Goal: Transaction & Acquisition: Purchase product/service

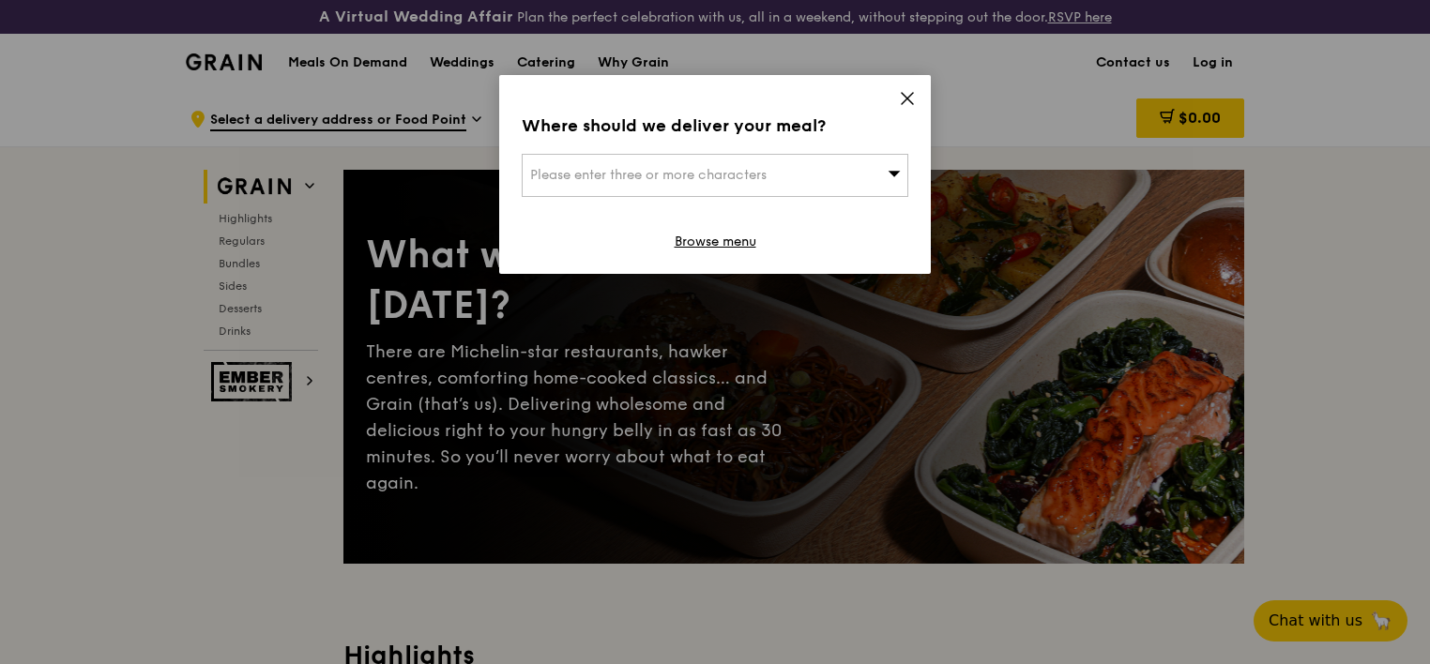
click at [908, 98] on icon at bounding box center [907, 98] width 11 height 11
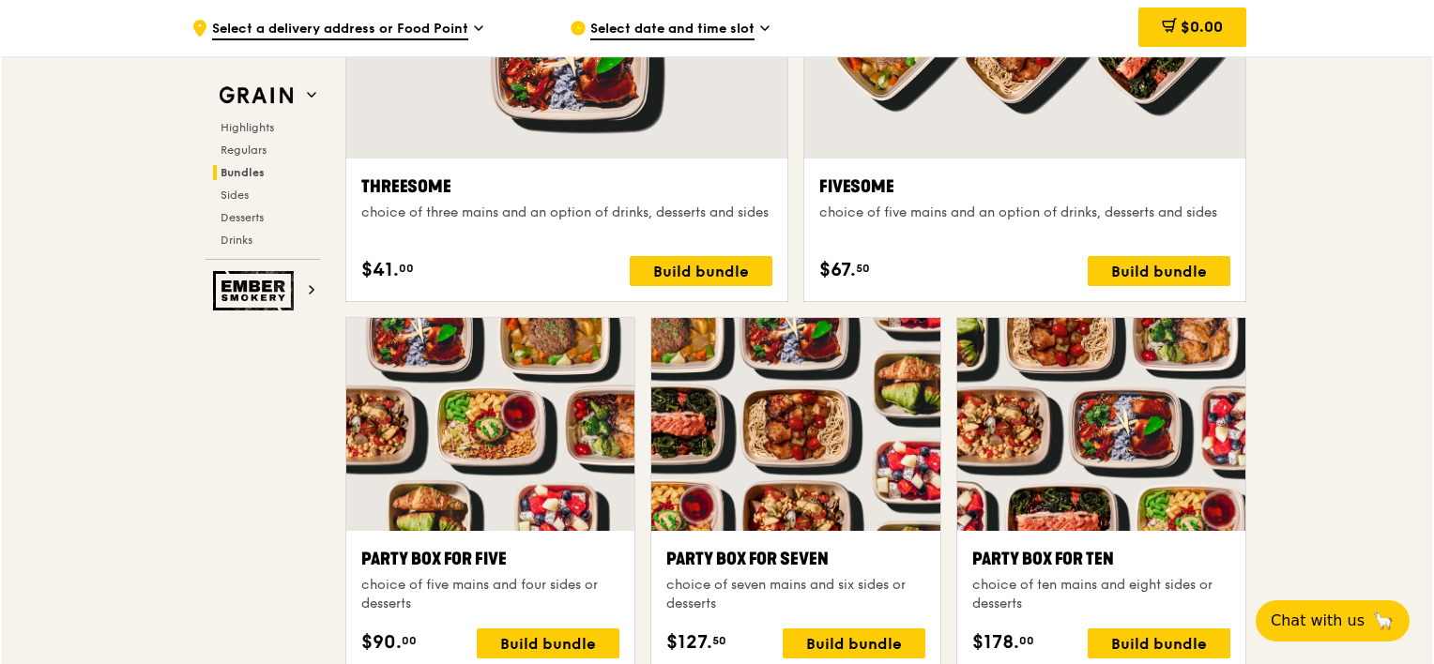
scroll to position [3472, 0]
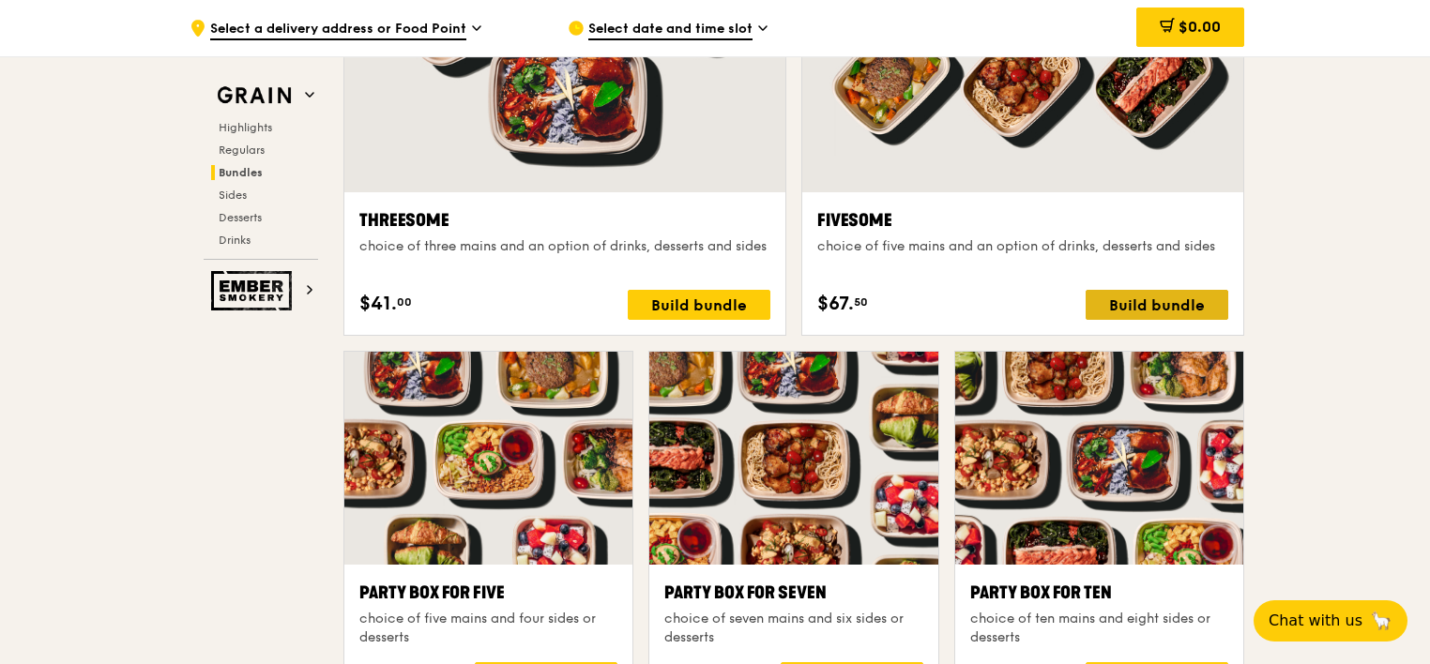
click at [1117, 302] on div "Build bundle" at bounding box center [1157, 305] width 143 height 30
click at [1308, 428] on div ".cls-1 { fill: none; stroke: #fff; stroke-linecap: round; stroke-linejoin: roun…" at bounding box center [715, 571] width 1430 height 7904
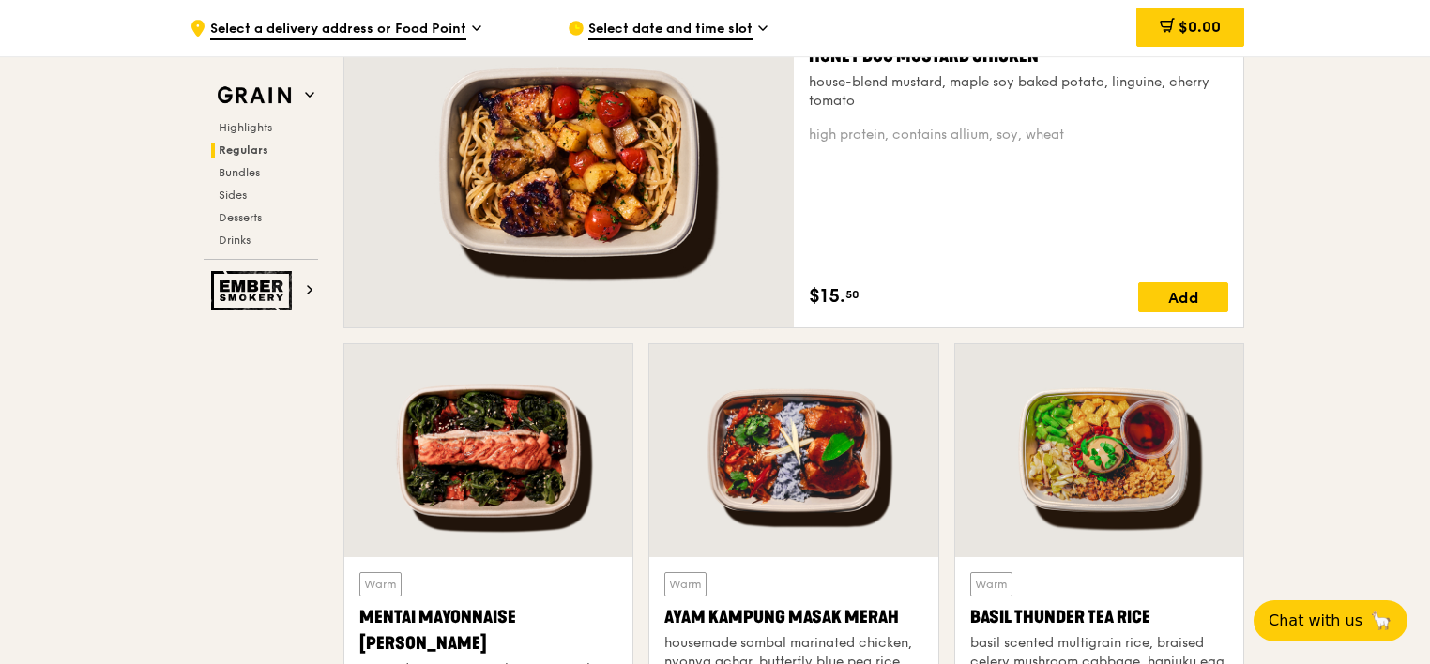
scroll to position [1689, 0]
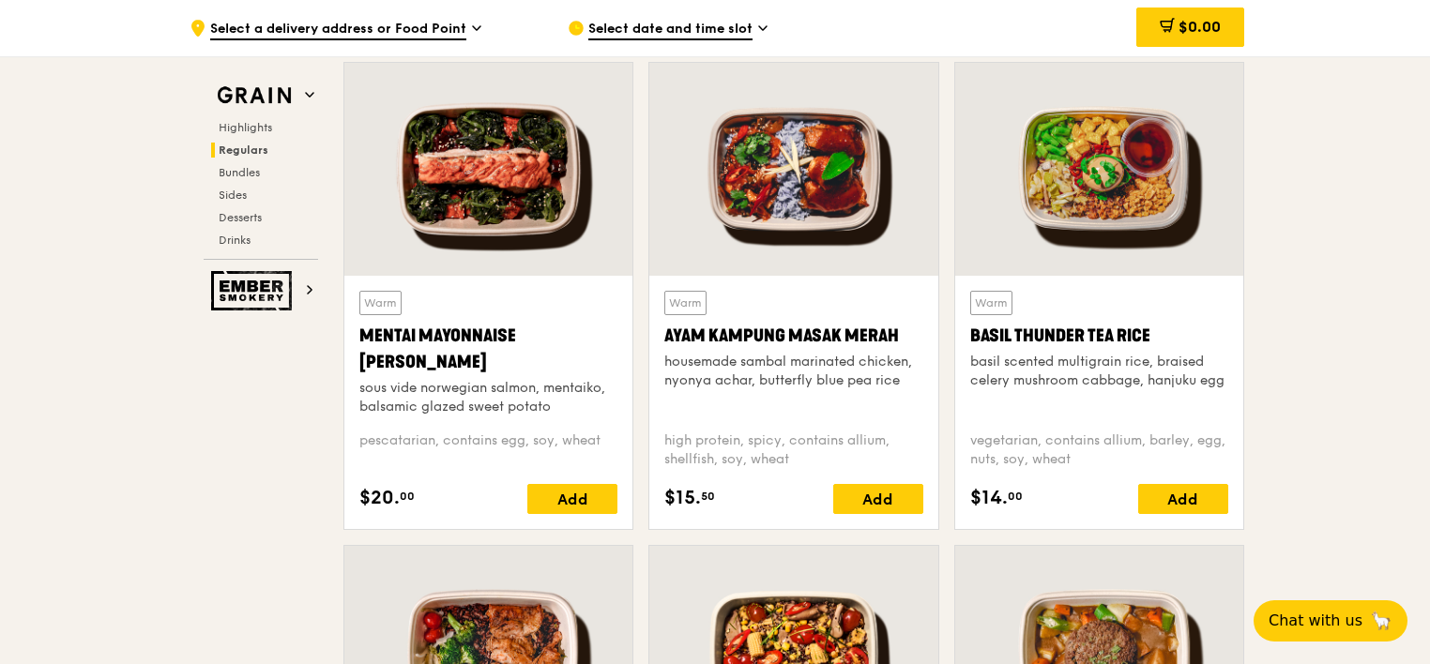
click at [518, 165] on div at bounding box center [488, 169] width 288 height 213
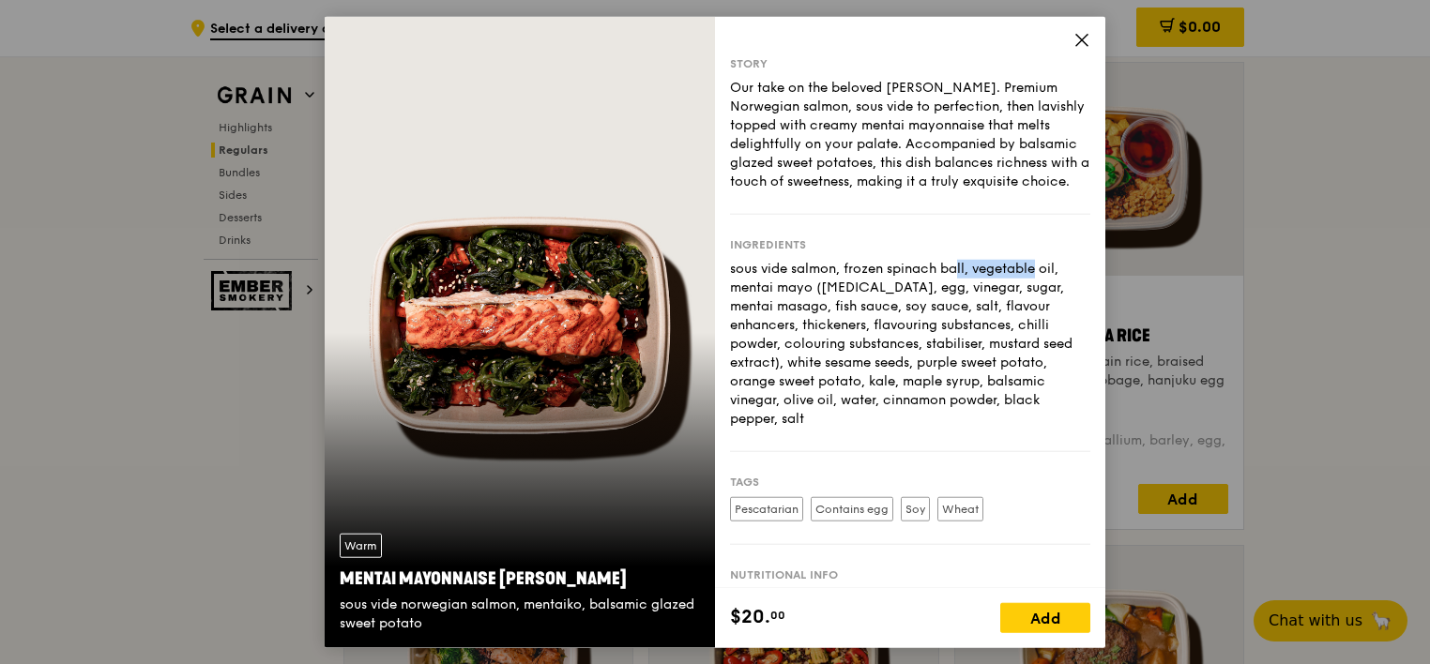
drag, startPoint x: 858, startPoint y: 289, endPoint x: 942, endPoint y: 281, distance: 83.8
click at [942, 281] on div "sous vide salmon, frozen spinach ball, vegetable oil, mentai mayo ([MEDICAL_DAT…" at bounding box center [910, 344] width 360 height 169
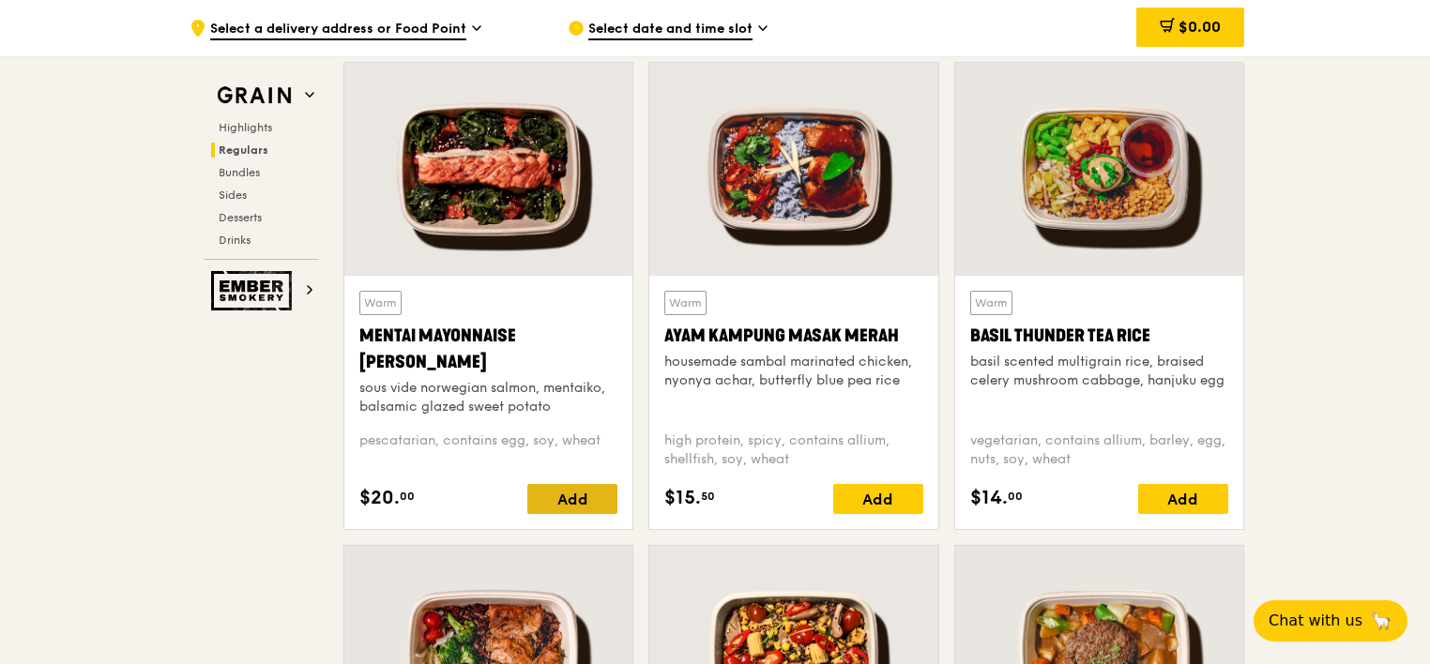
click at [607, 504] on div "Add" at bounding box center [572, 499] width 90 height 30
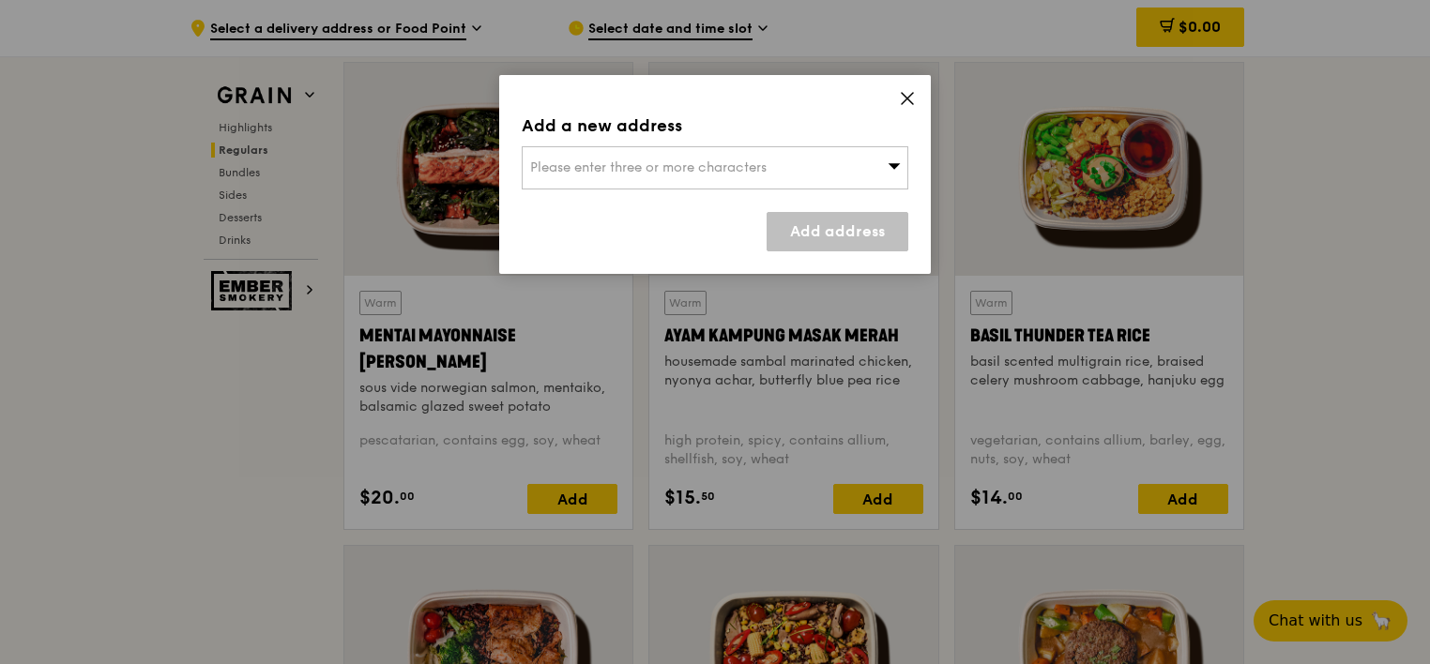
click at [901, 95] on icon at bounding box center [907, 98] width 17 height 17
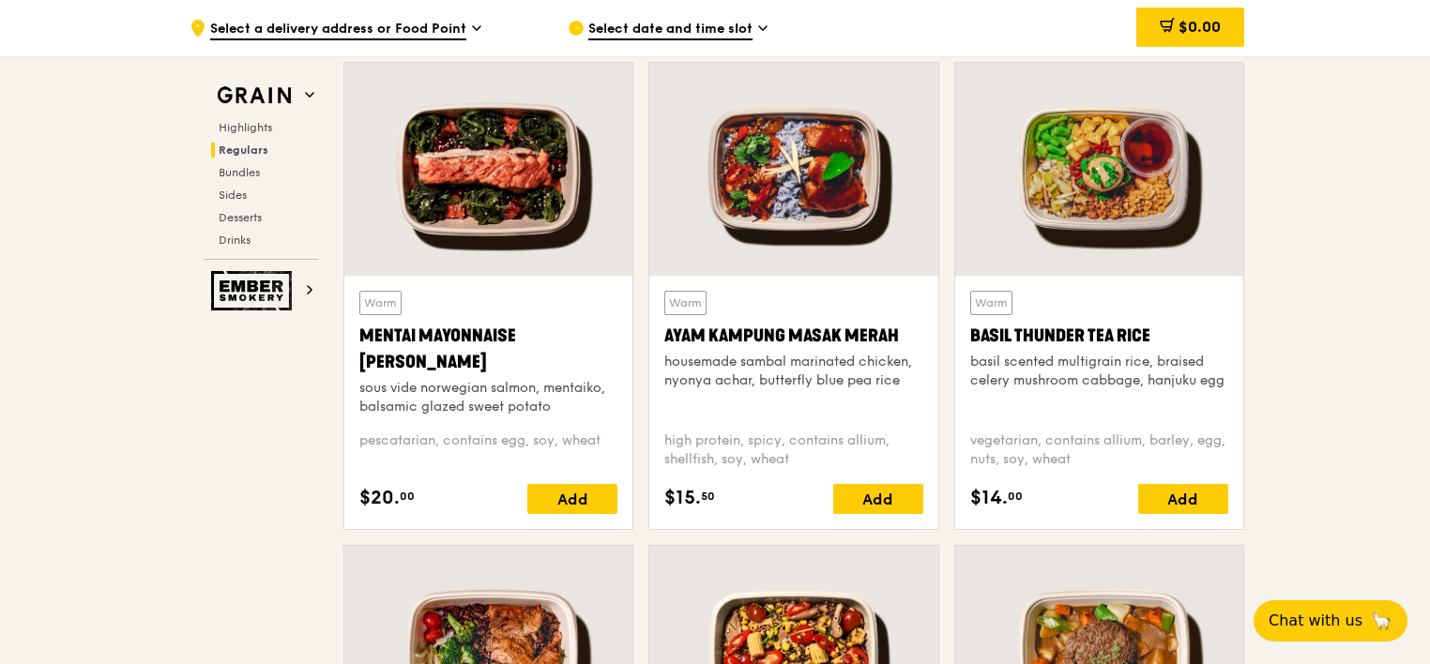
drag, startPoint x: 428, startPoint y: 360, endPoint x: 361, endPoint y: 340, distance: 69.7
click at [361, 340] on div "Mentai Mayonnaise [PERSON_NAME]" at bounding box center [488, 349] width 258 height 53
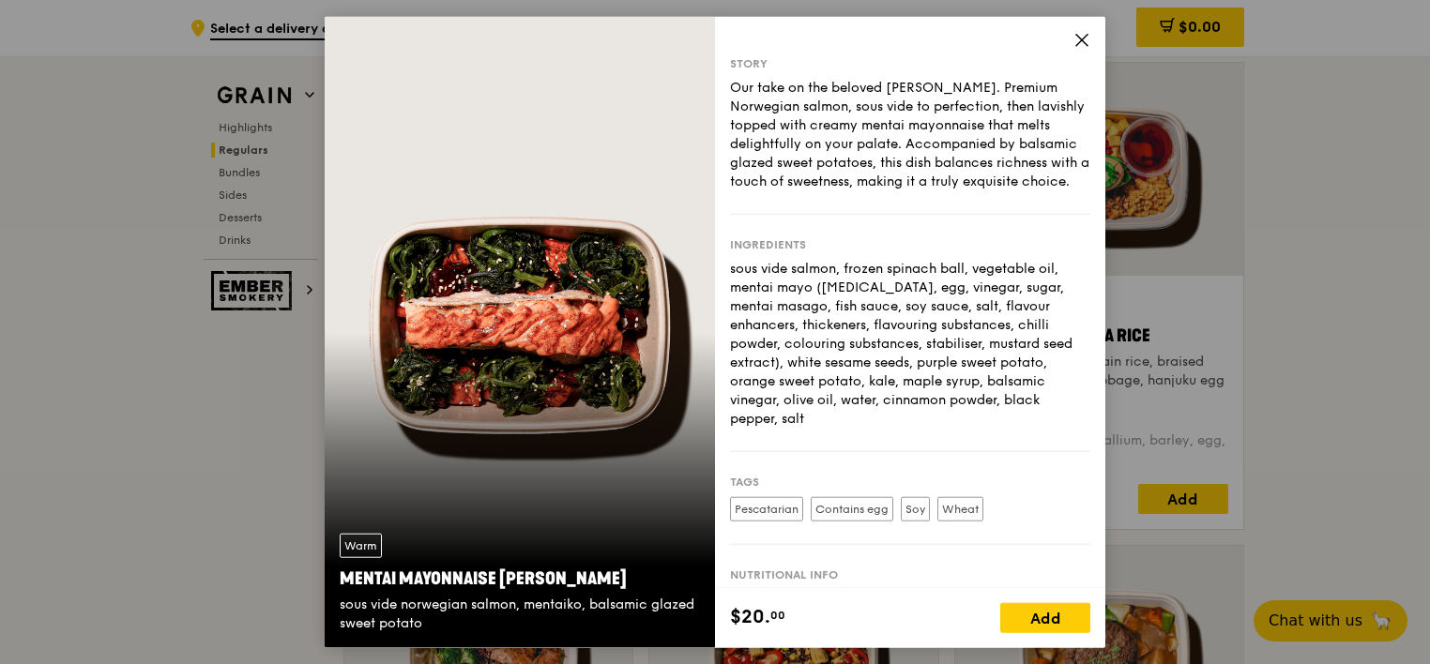
copy div "Mentai Mayonnaise [PERSON_NAME]"
click at [1085, 45] on icon at bounding box center [1081, 40] width 17 height 17
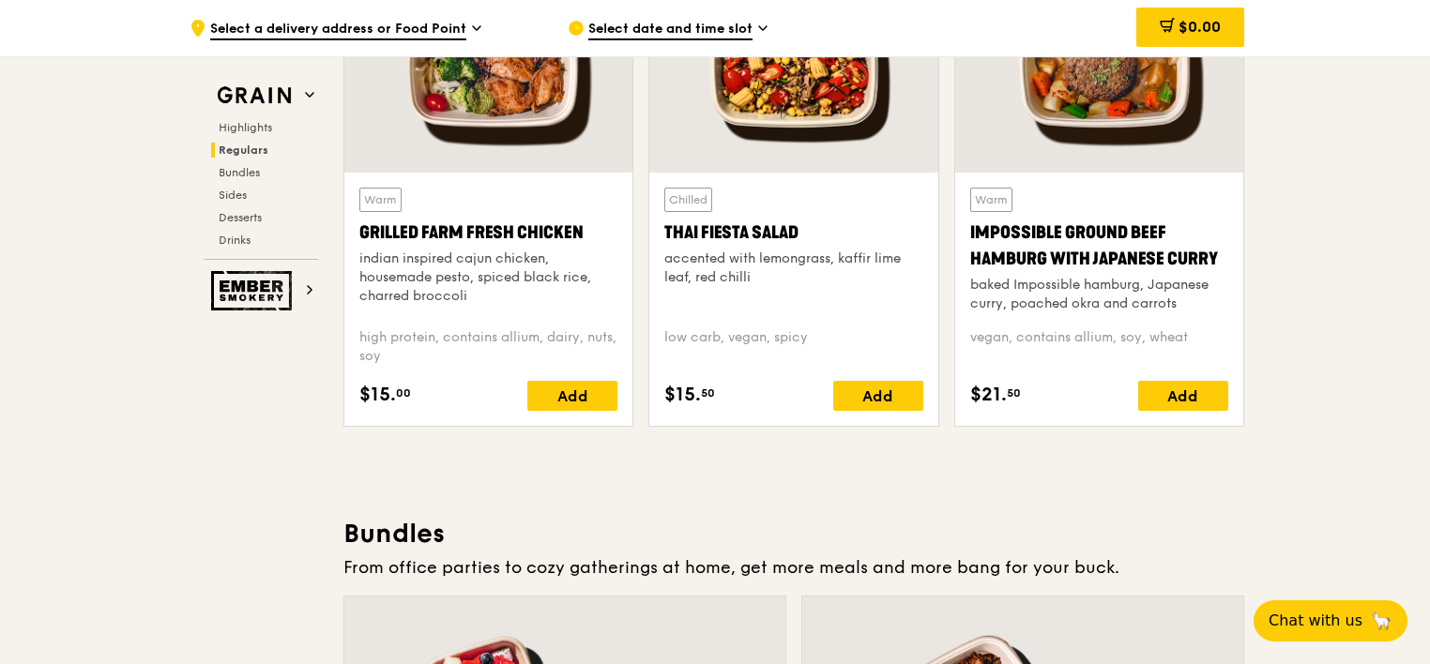
scroll to position [2439, 0]
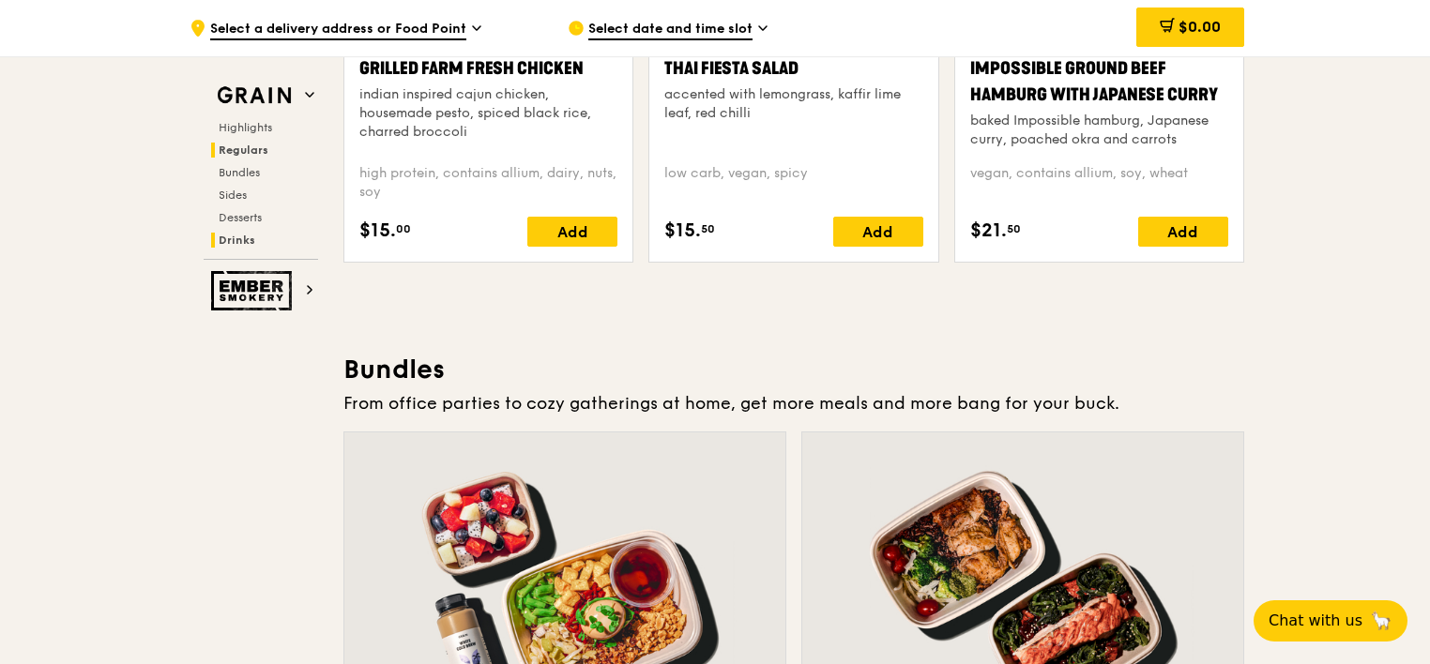
click at [255, 240] on h2 "Drinks" at bounding box center [264, 240] width 107 height 15
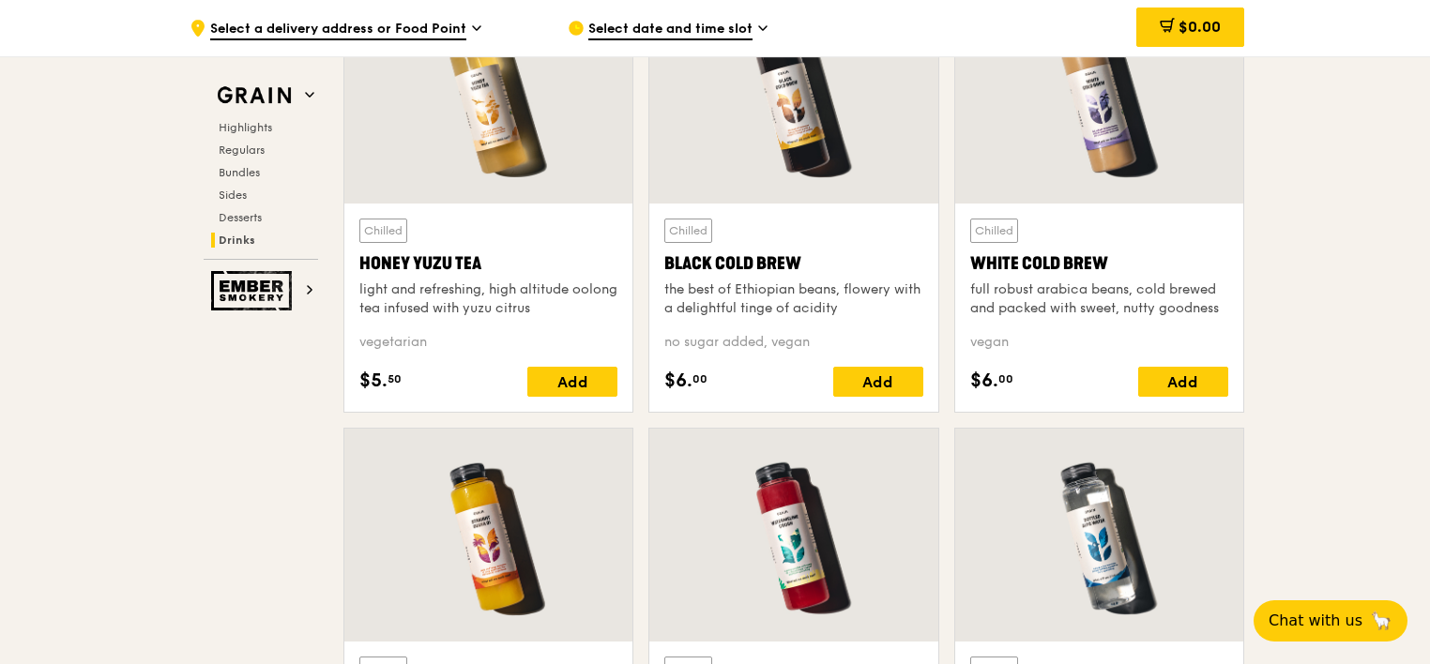
scroll to position [6784, 0]
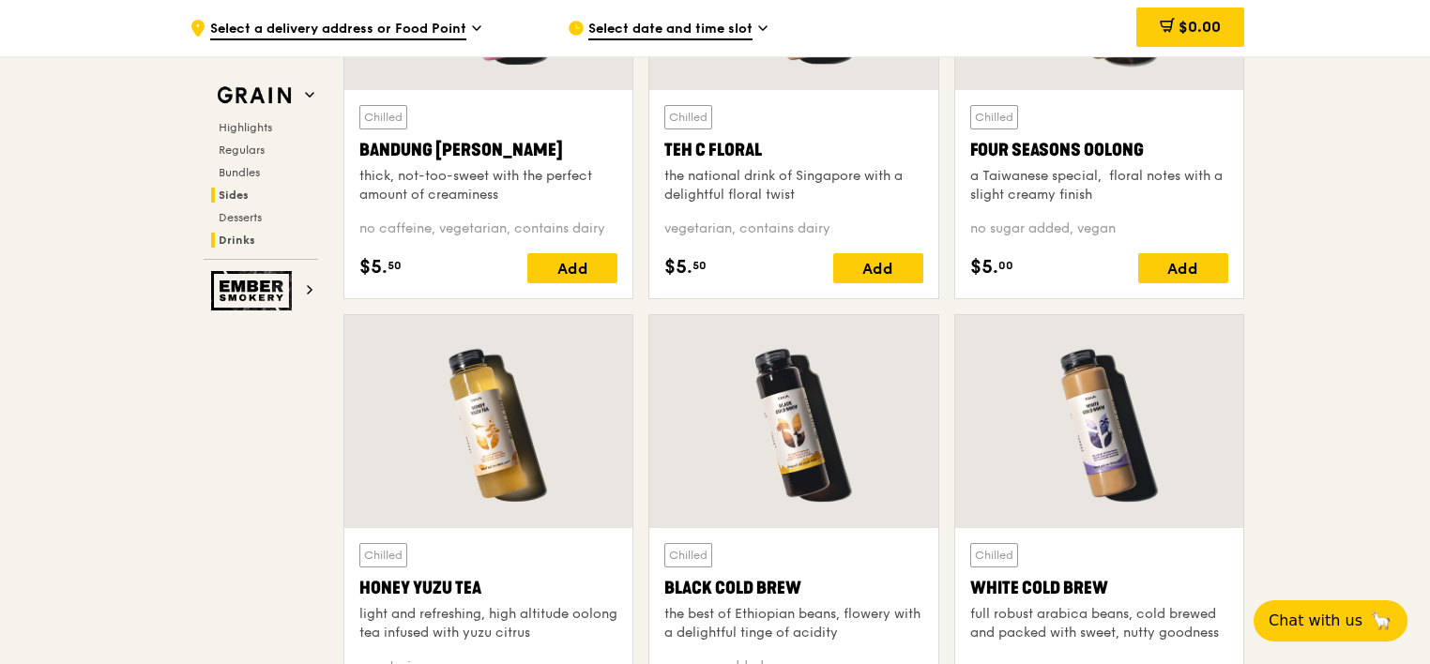
click at [236, 193] on span "Sides" at bounding box center [234, 195] width 30 height 13
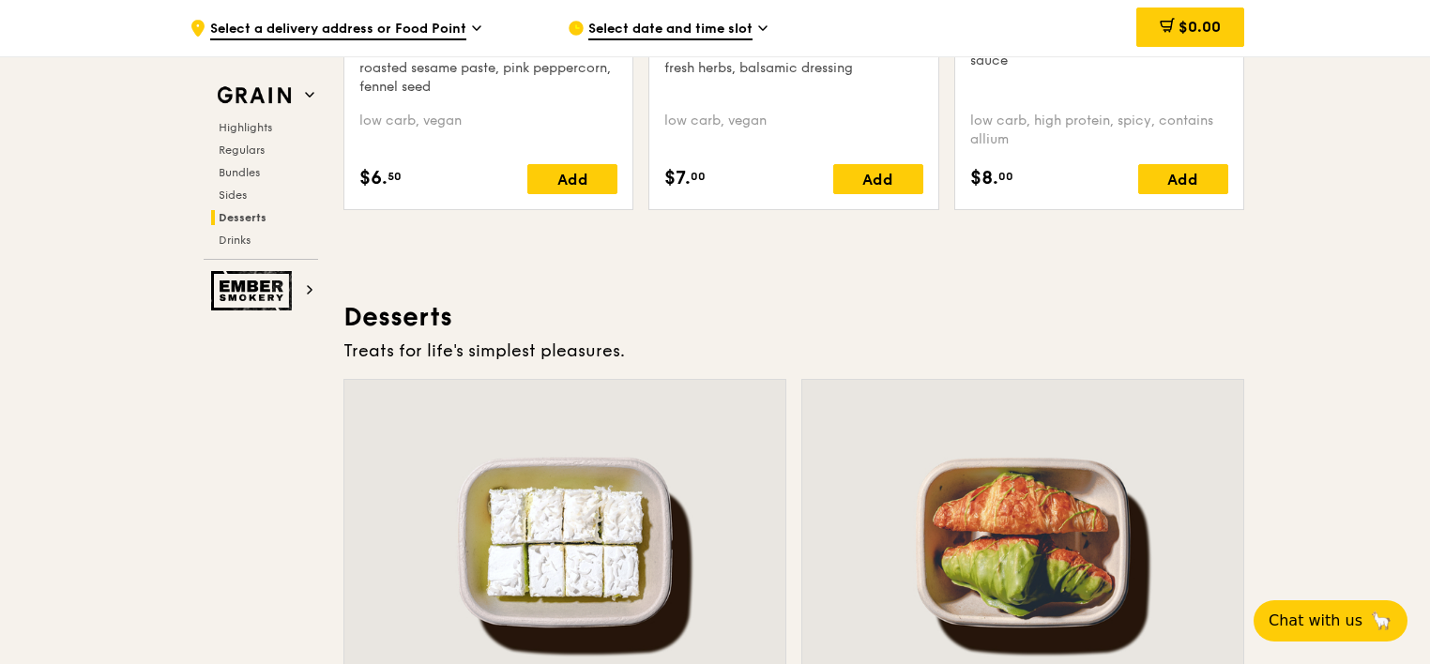
scroll to position [4755, 0]
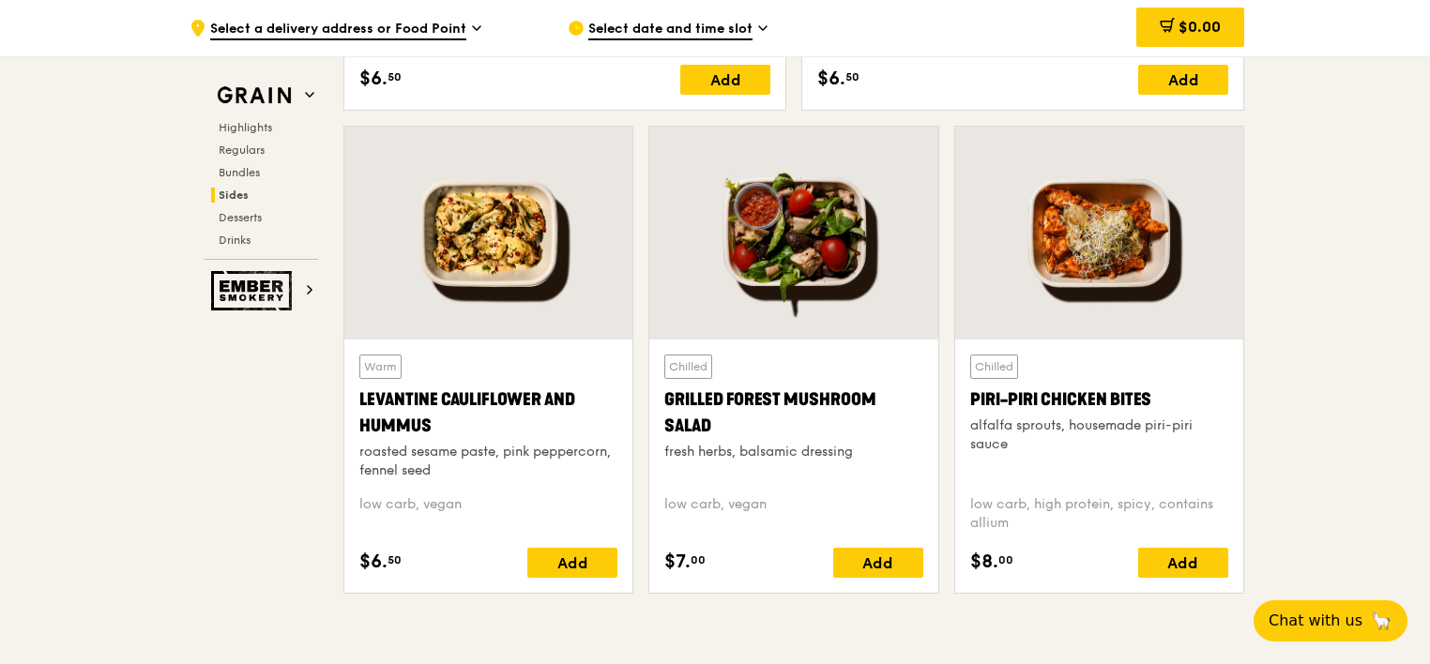
click at [799, 255] on div at bounding box center [793, 233] width 288 height 213
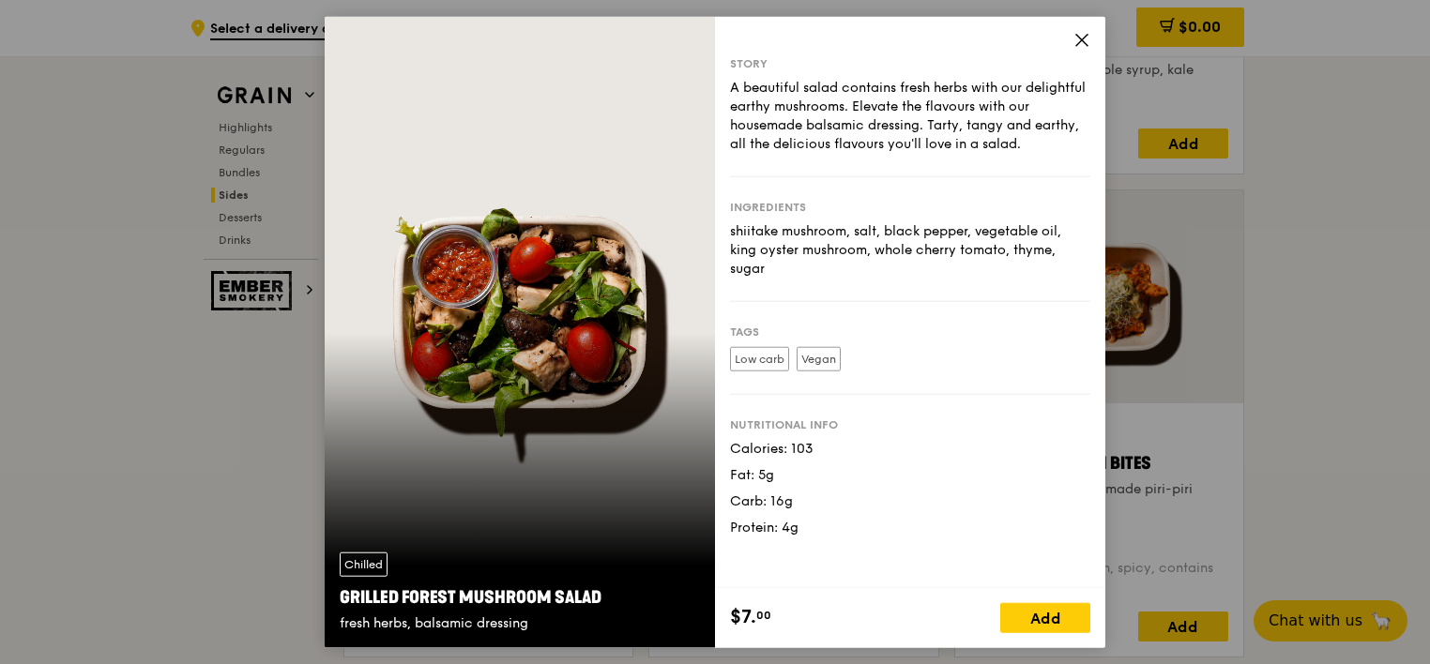
scroll to position [4661, 0]
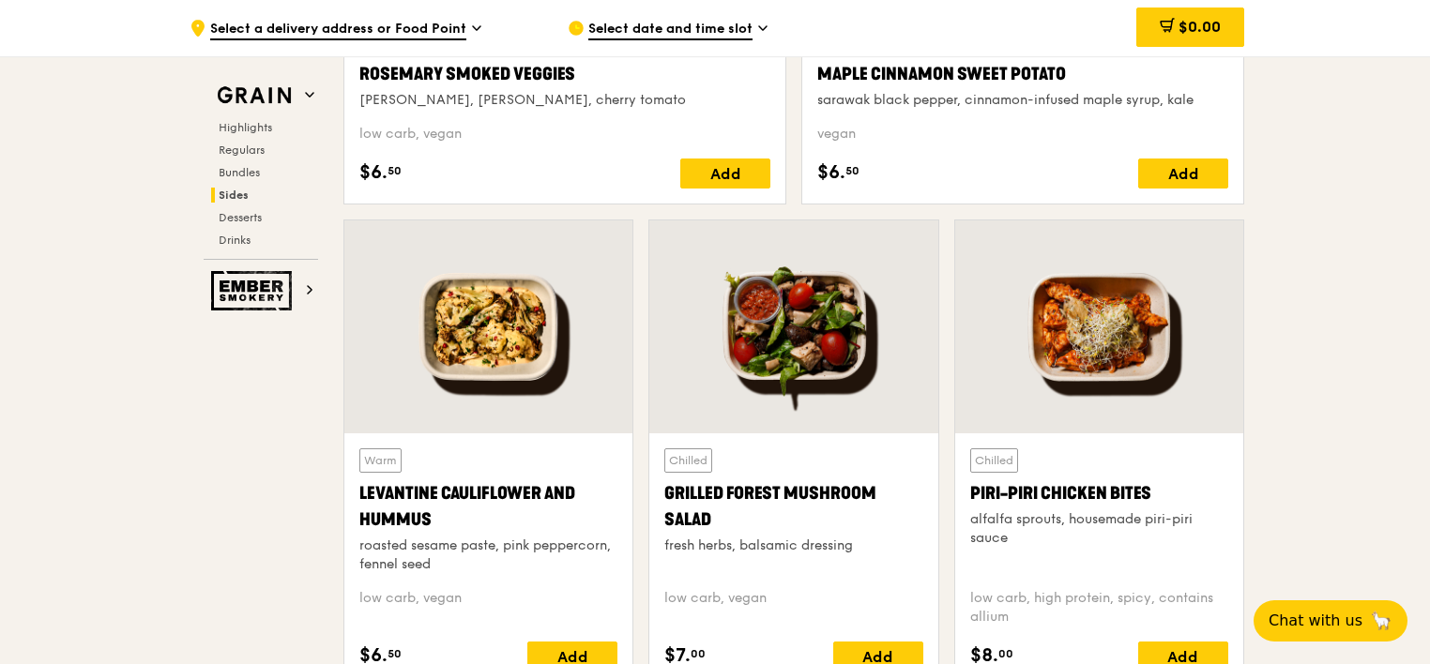
drag, startPoint x: 722, startPoint y: 517, endPoint x: 659, endPoint y: 490, distance: 69.4
click at [659, 490] on div "Chilled Grilled Forest Mushroom Salad fresh herbs, balsamic dressing low carb, …" at bounding box center [793, 559] width 288 height 253
copy div "Grilled Forest Mushroom Salad"
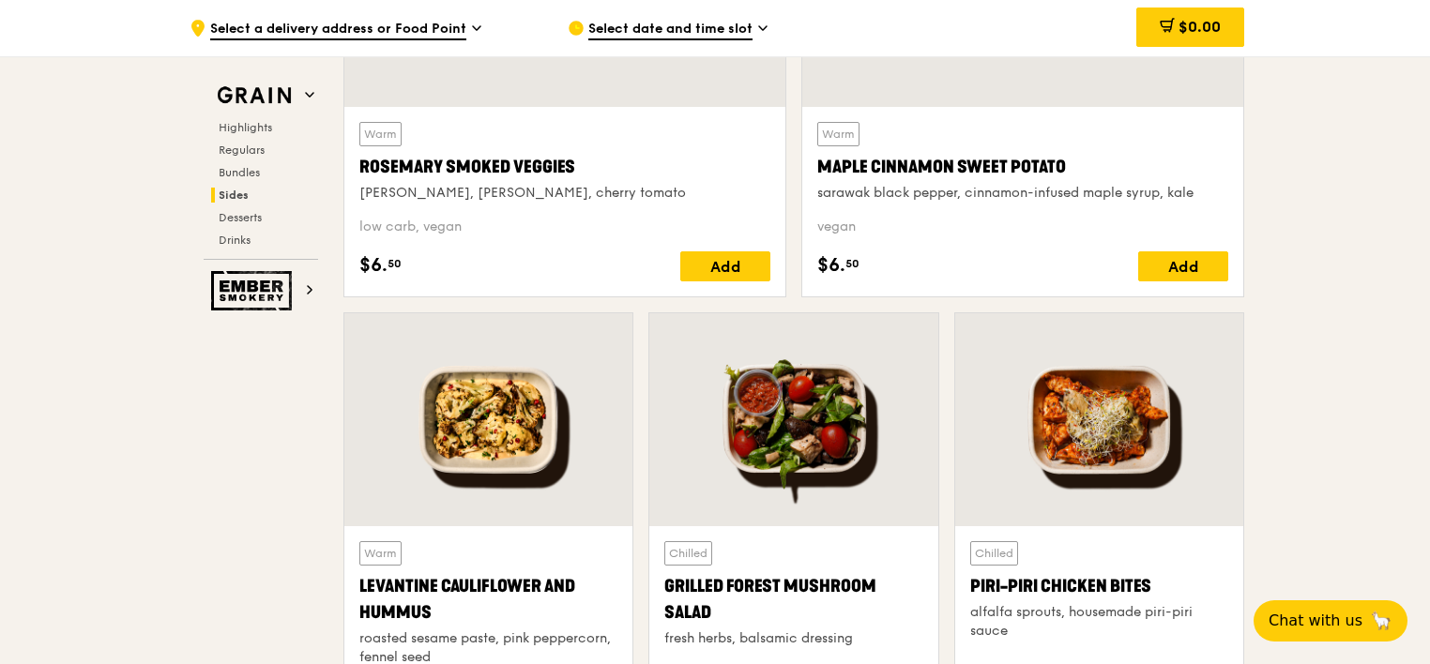
scroll to position [4567, 0]
click at [231, 148] on span "Regulars" at bounding box center [244, 150] width 50 height 13
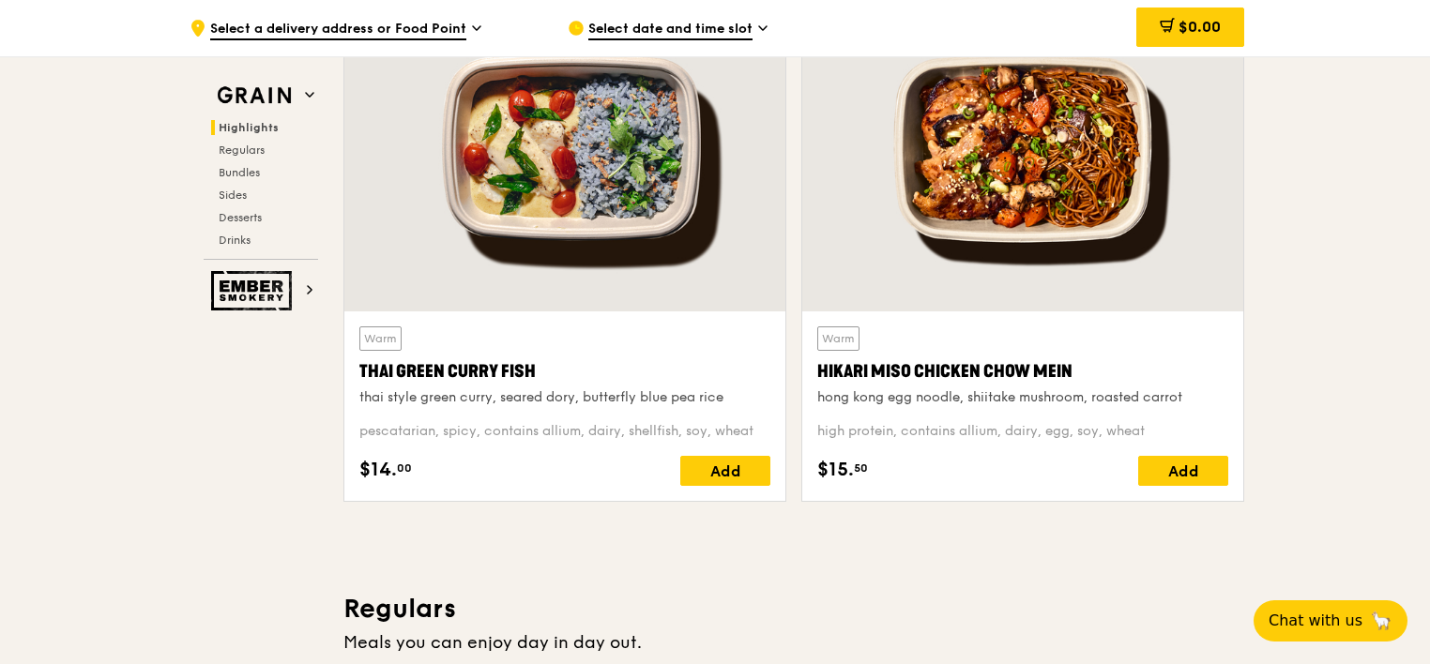
scroll to position [592, 0]
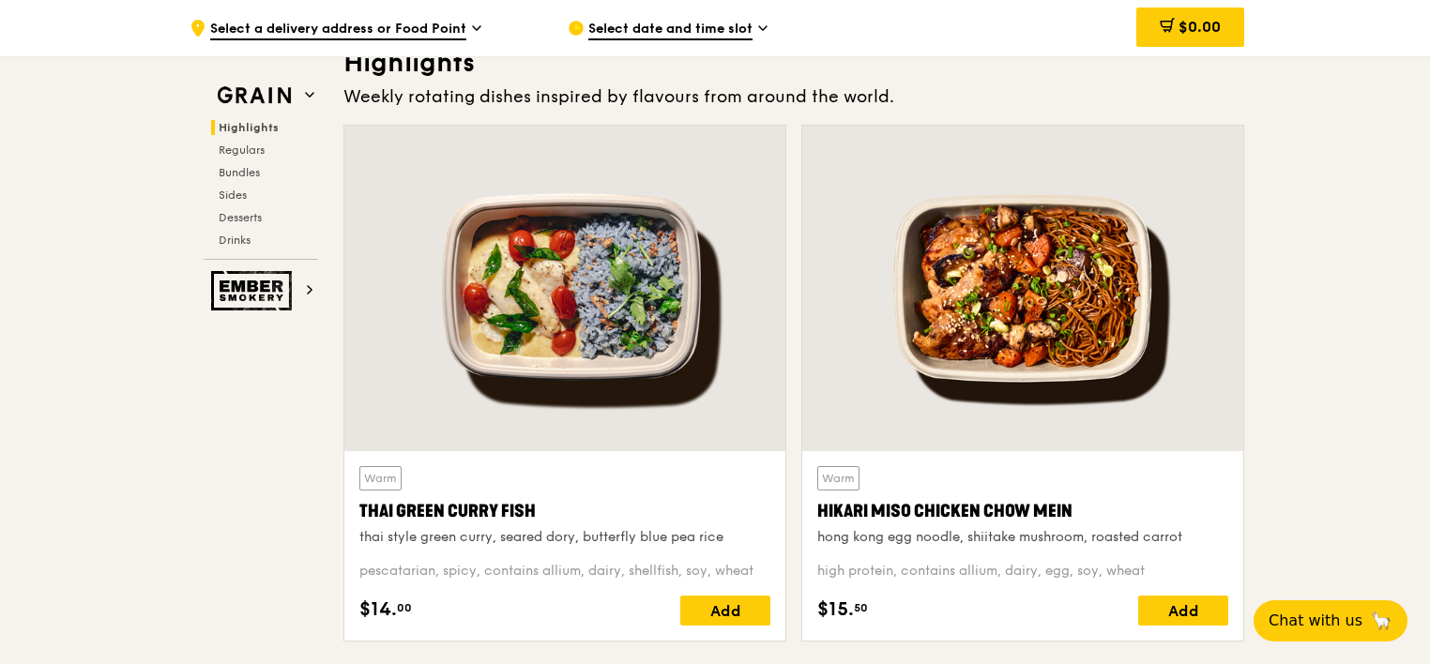
drag, startPoint x: 357, startPoint y: 513, endPoint x: 533, endPoint y: 507, distance: 176.5
click at [533, 507] on div "Warm Thai Green [PERSON_NAME] Fish thai style green [PERSON_NAME], seared dory,…" at bounding box center [564, 546] width 441 height 190
copy div "Thai Green Curry Fish"
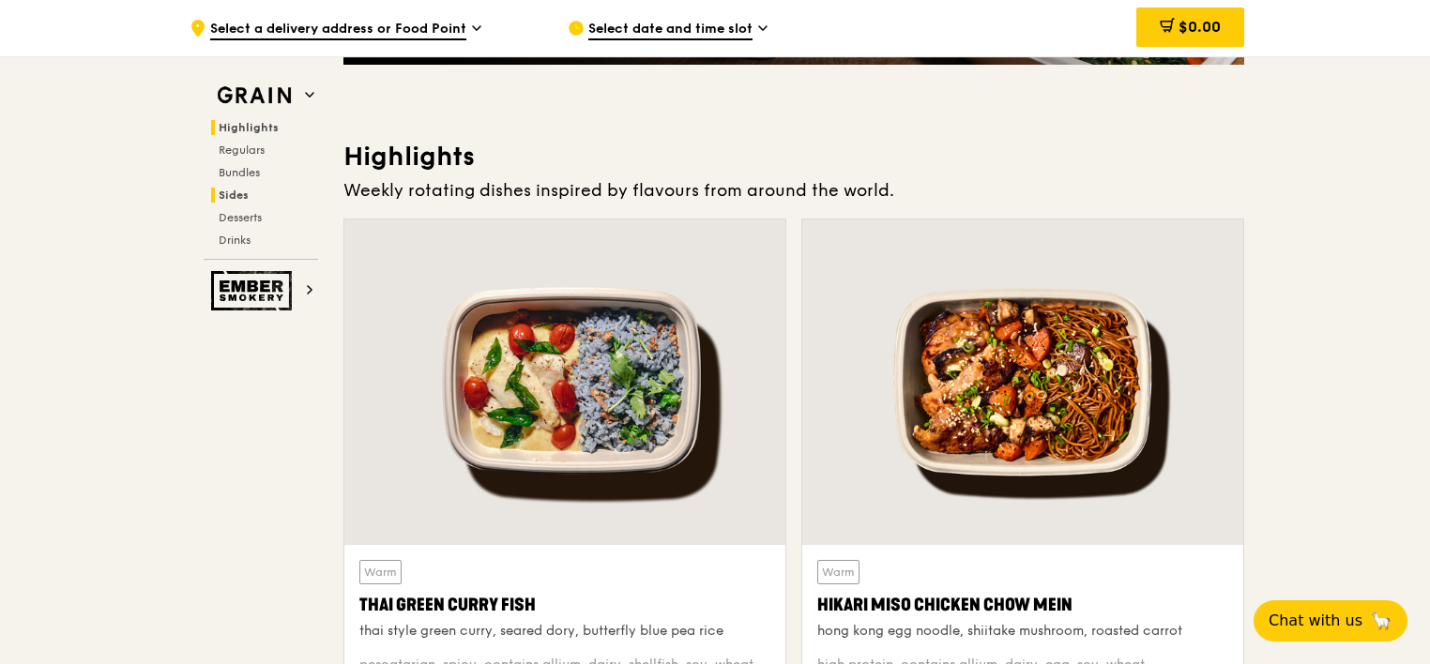
click at [220, 194] on span "Sides" at bounding box center [234, 195] width 30 height 13
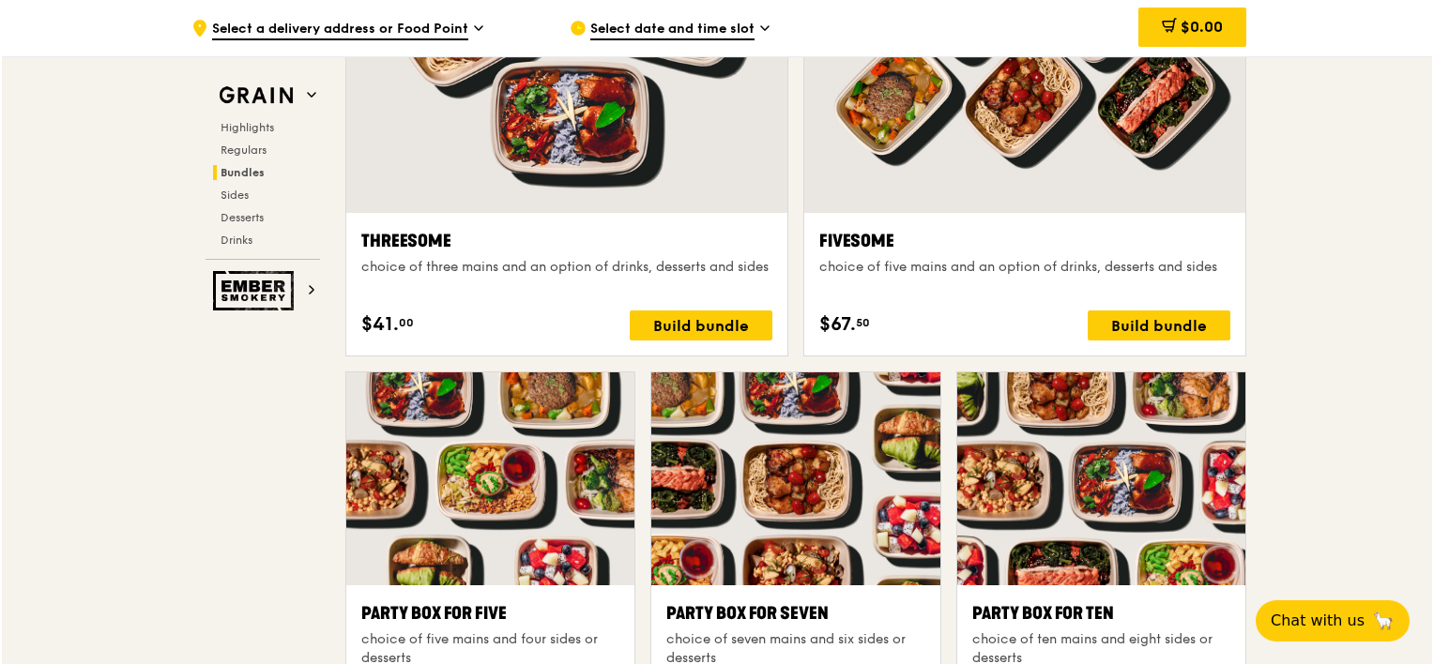
scroll to position [2794, 0]
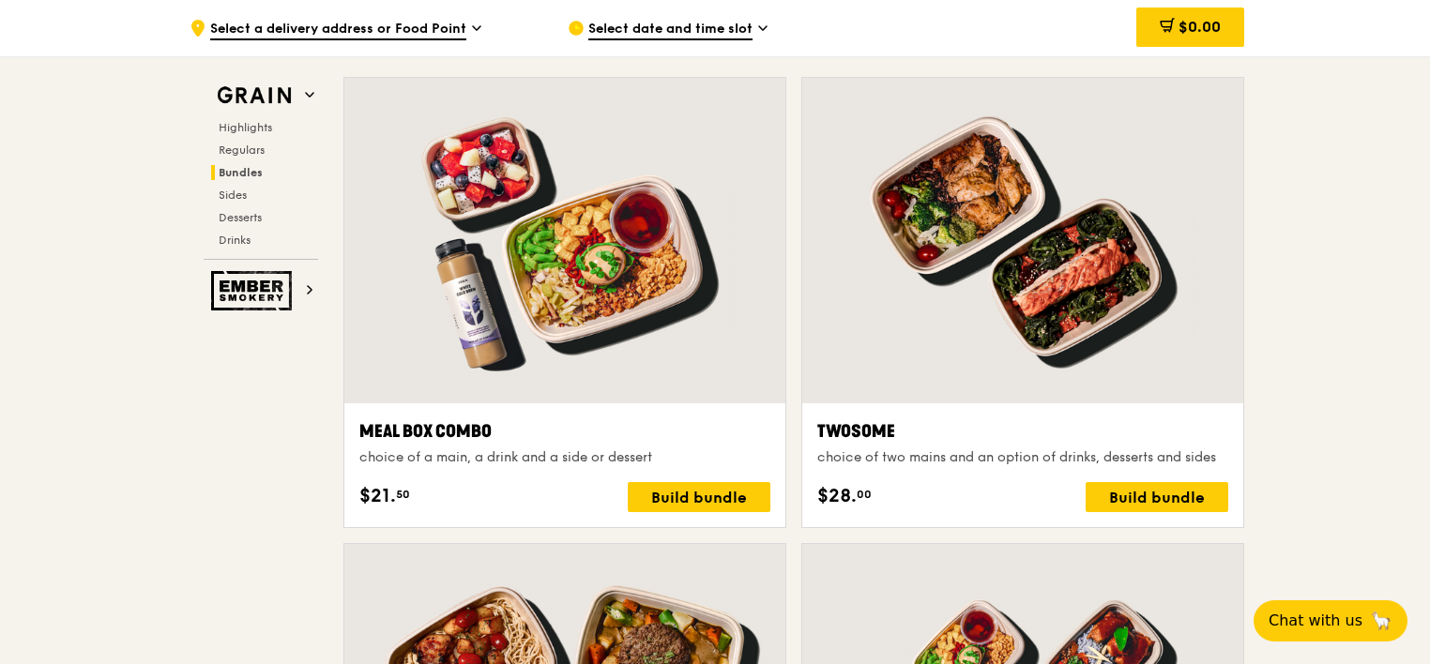
click at [595, 298] on div at bounding box center [564, 241] width 441 height 326
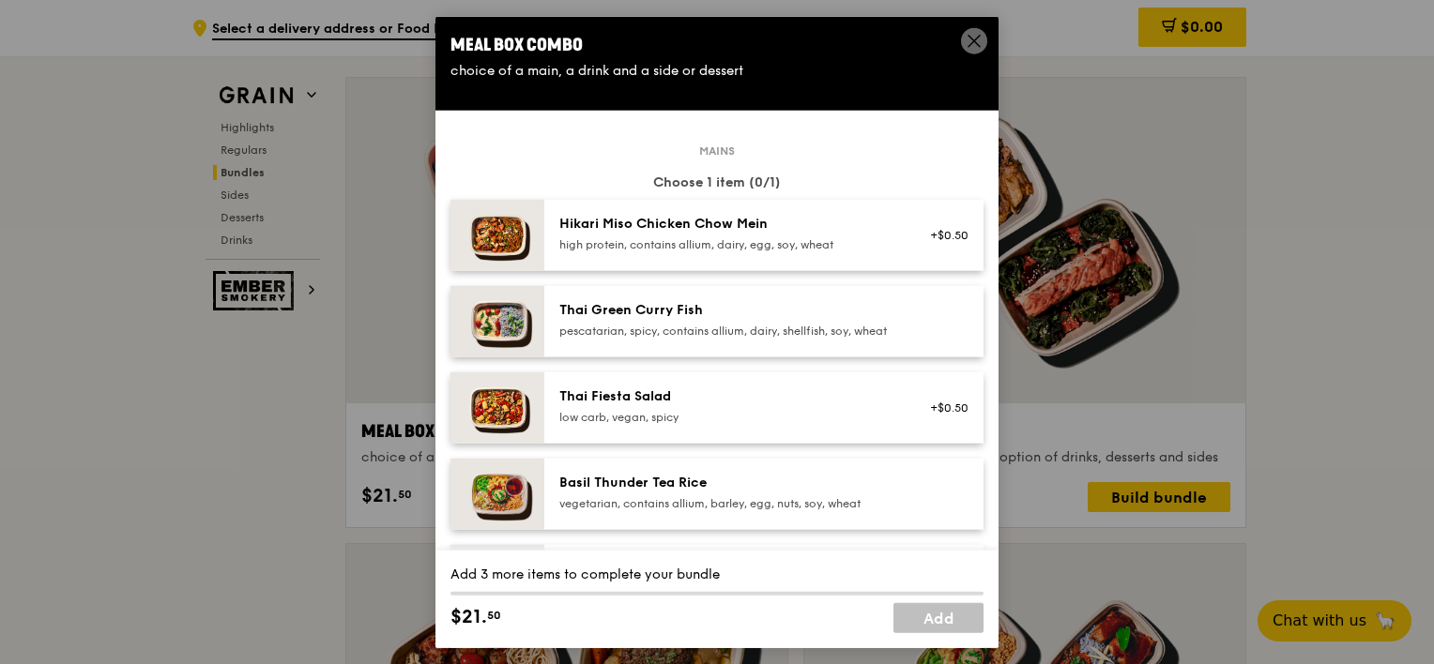
click at [728, 330] on div "pescatarian, spicy, contains allium, dairy, shellfish, soy, wheat" at bounding box center [727, 331] width 337 height 15
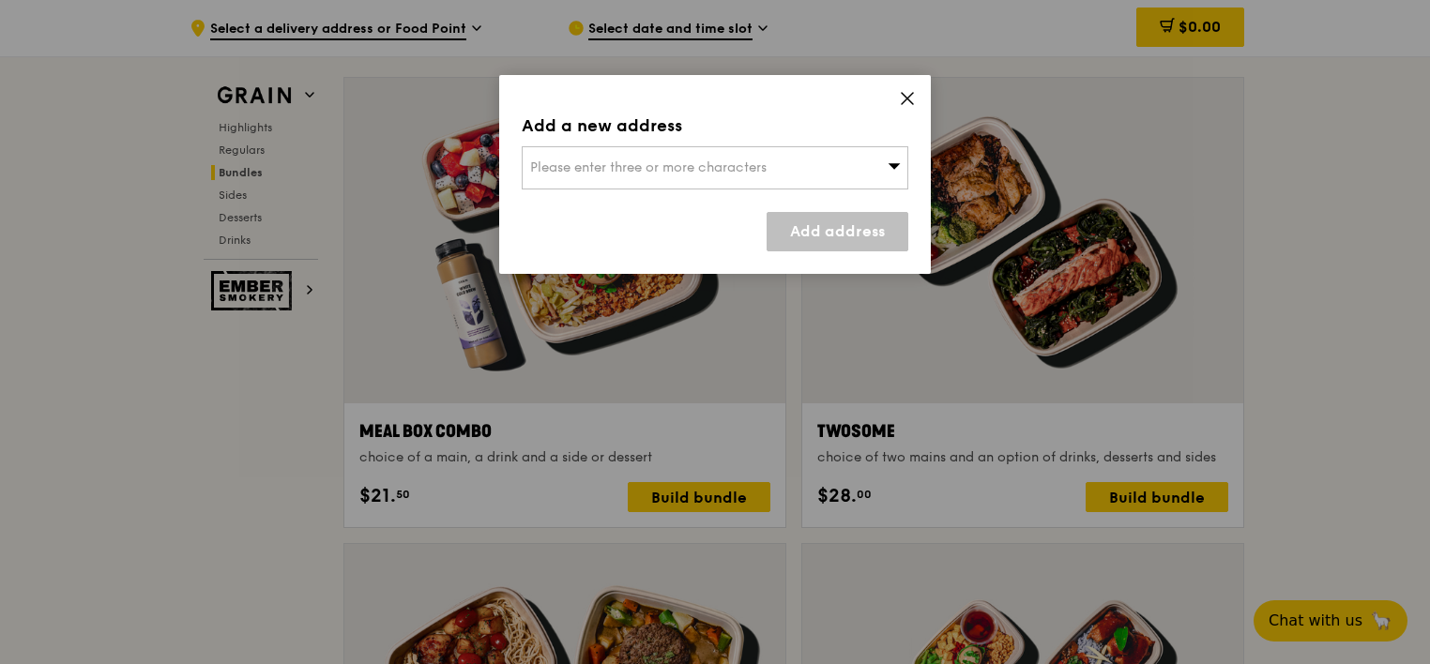
click at [909, 83] on div "Add a new address Please enter three or more characters Add address" at bounding box center [715, 174] width 432 height 199
click at [910, 91] on icon at bounding box center [907, 98] width 17 height 17
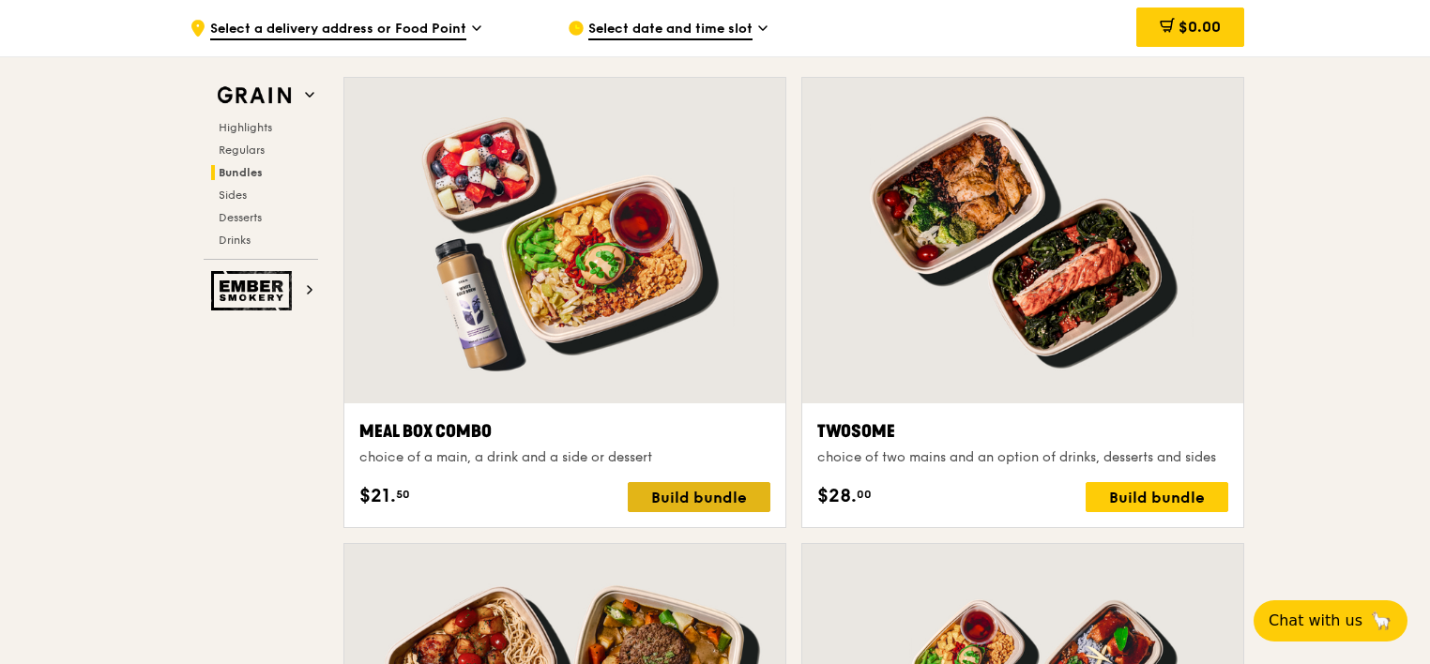
click at [705, 483] on div "Build bundle" at bounding box center [699, 497] width 143 height 30
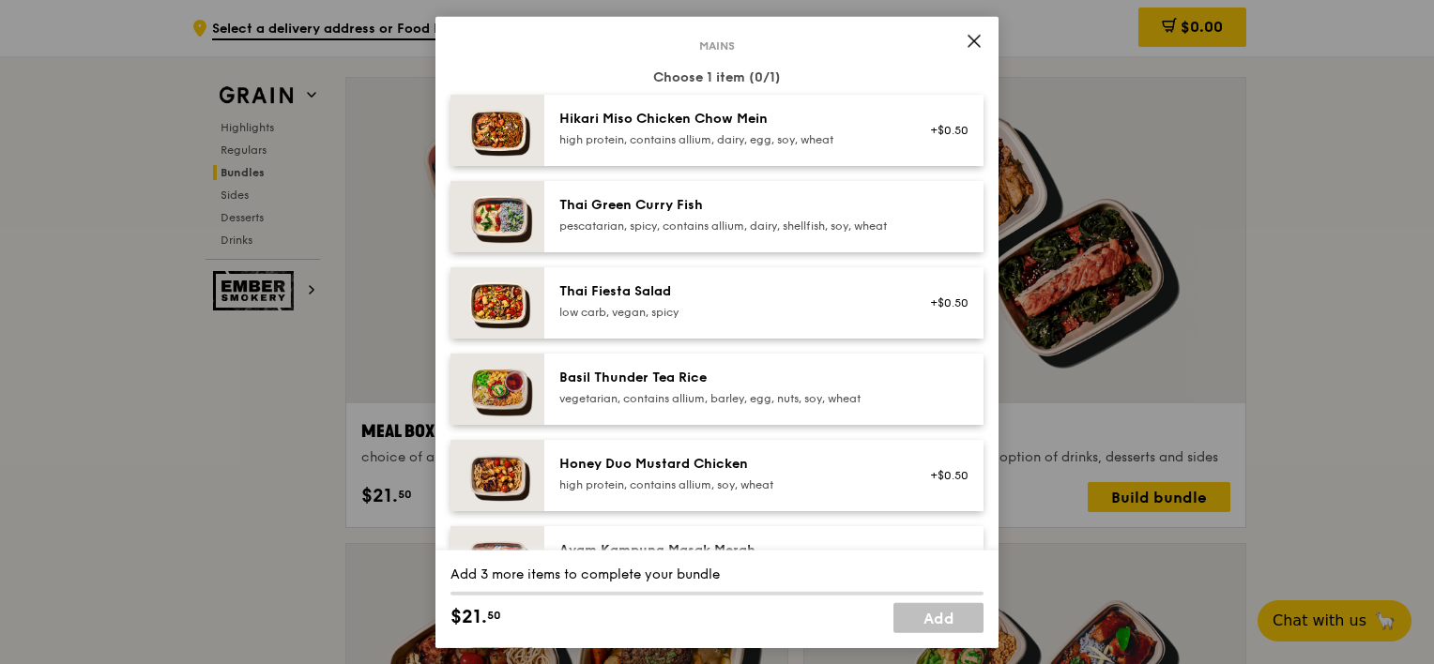
scroll to position [0, 0]
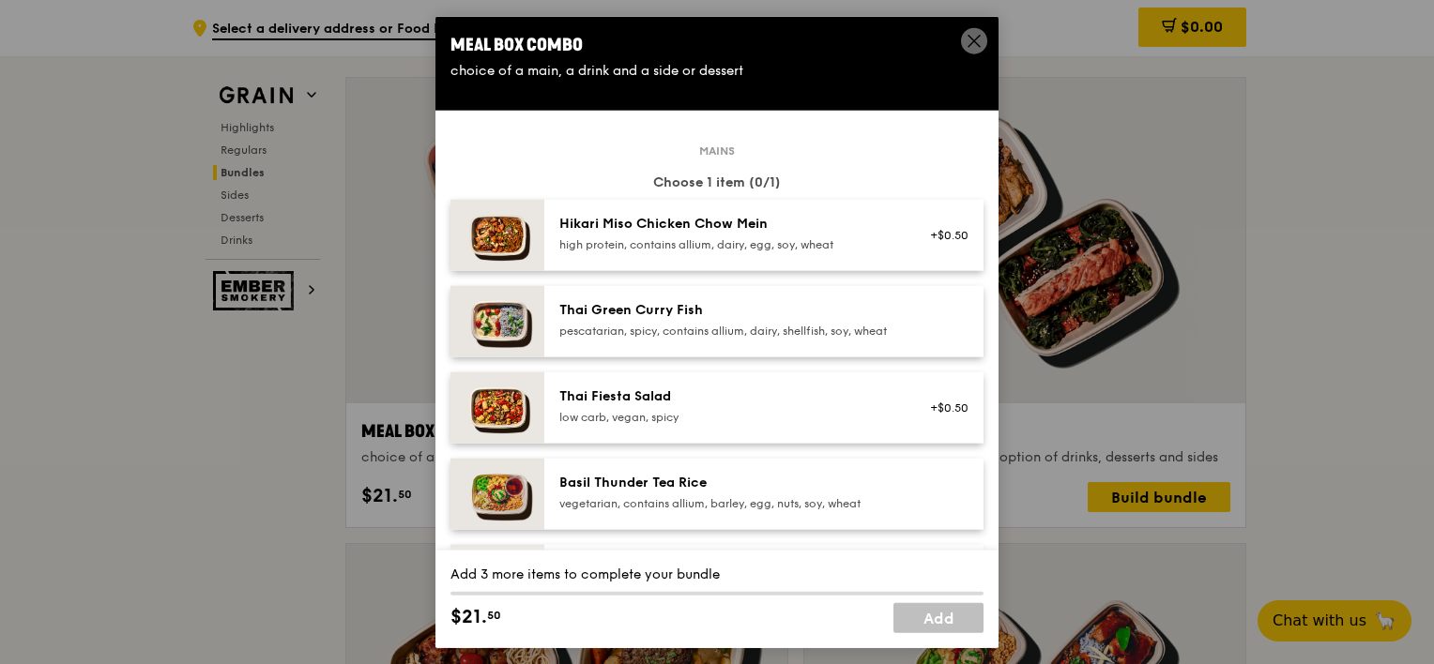
click at [973, 30] on span at bounding box center [974, 41] width 26 height 26
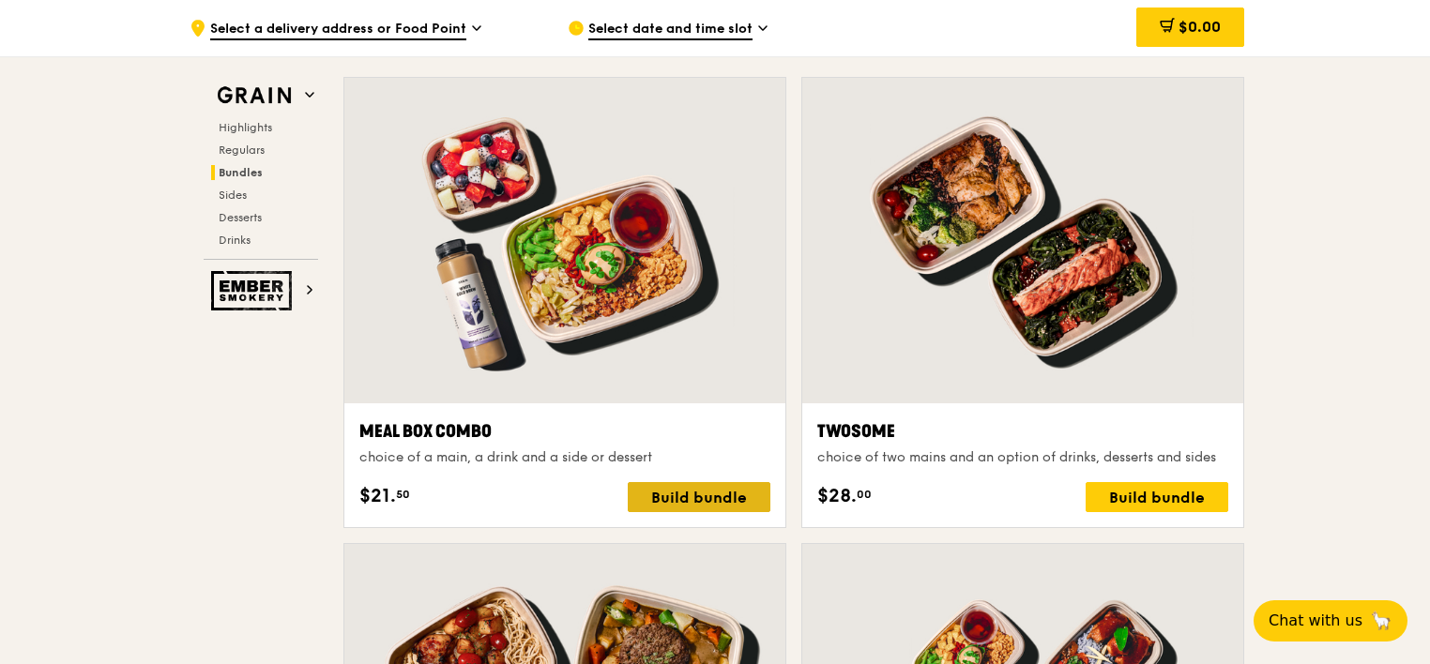
click at [702, 499] on div "Build bundle" at bounding box center [699, 497] width 143 height 30
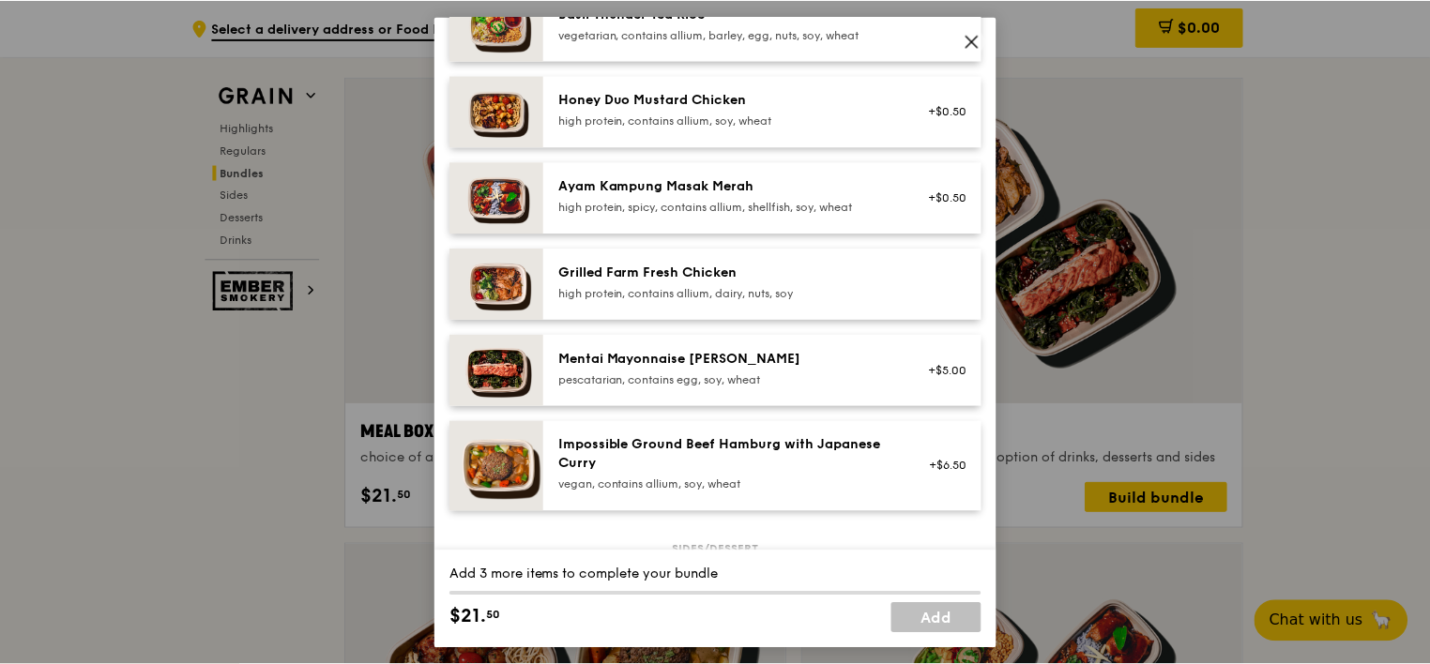
scroll to position [844, 0]
